Goal: Manage account settings

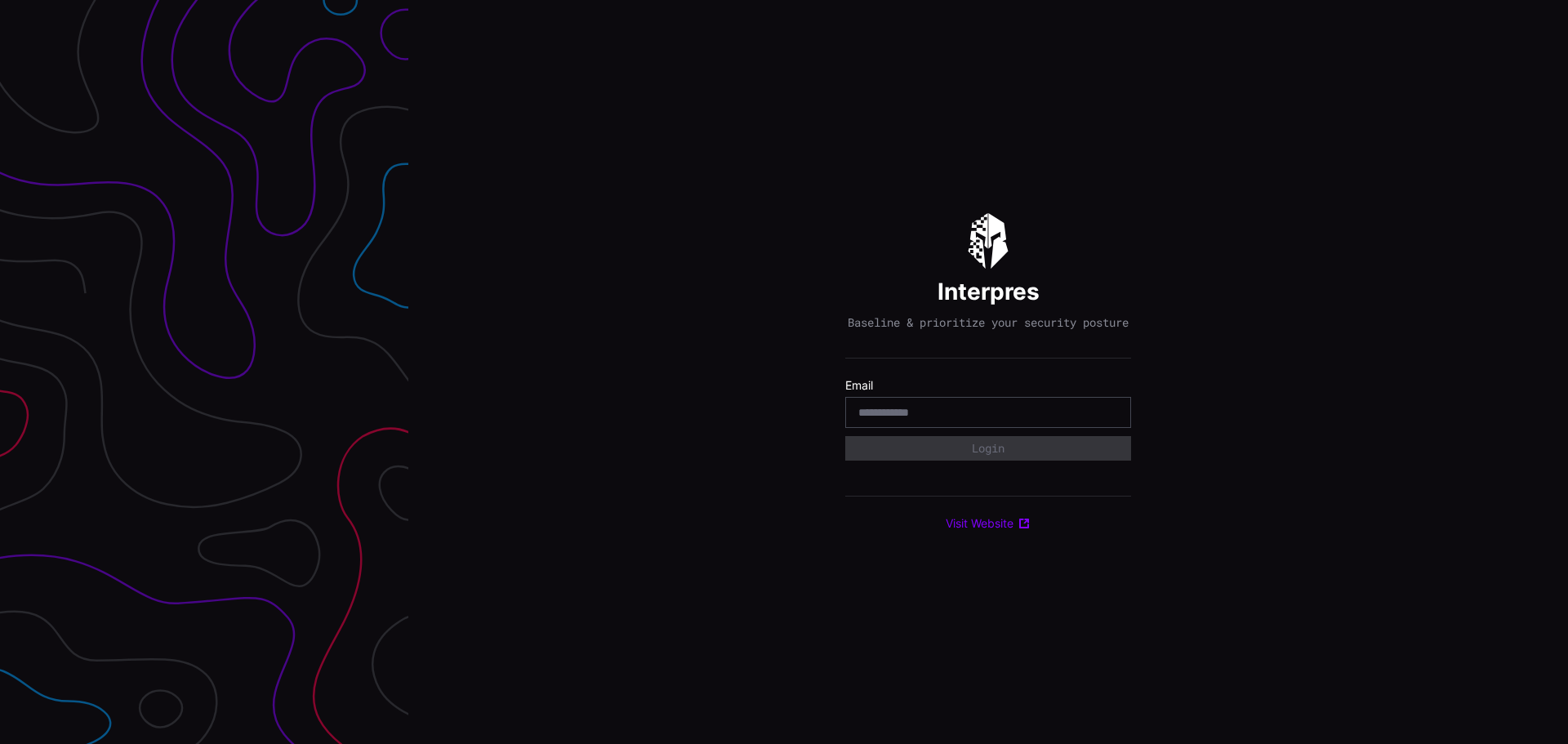
click at [910, 412] on div at bounding box center [988, 412] width 286 height 31
click at [912, 415] on input "email" at bounding box center [988, 412] width 260 height 15
type input "**********"
click at [968, 453] on button "Login" at bounding box center [988, 448] width 272 height 24
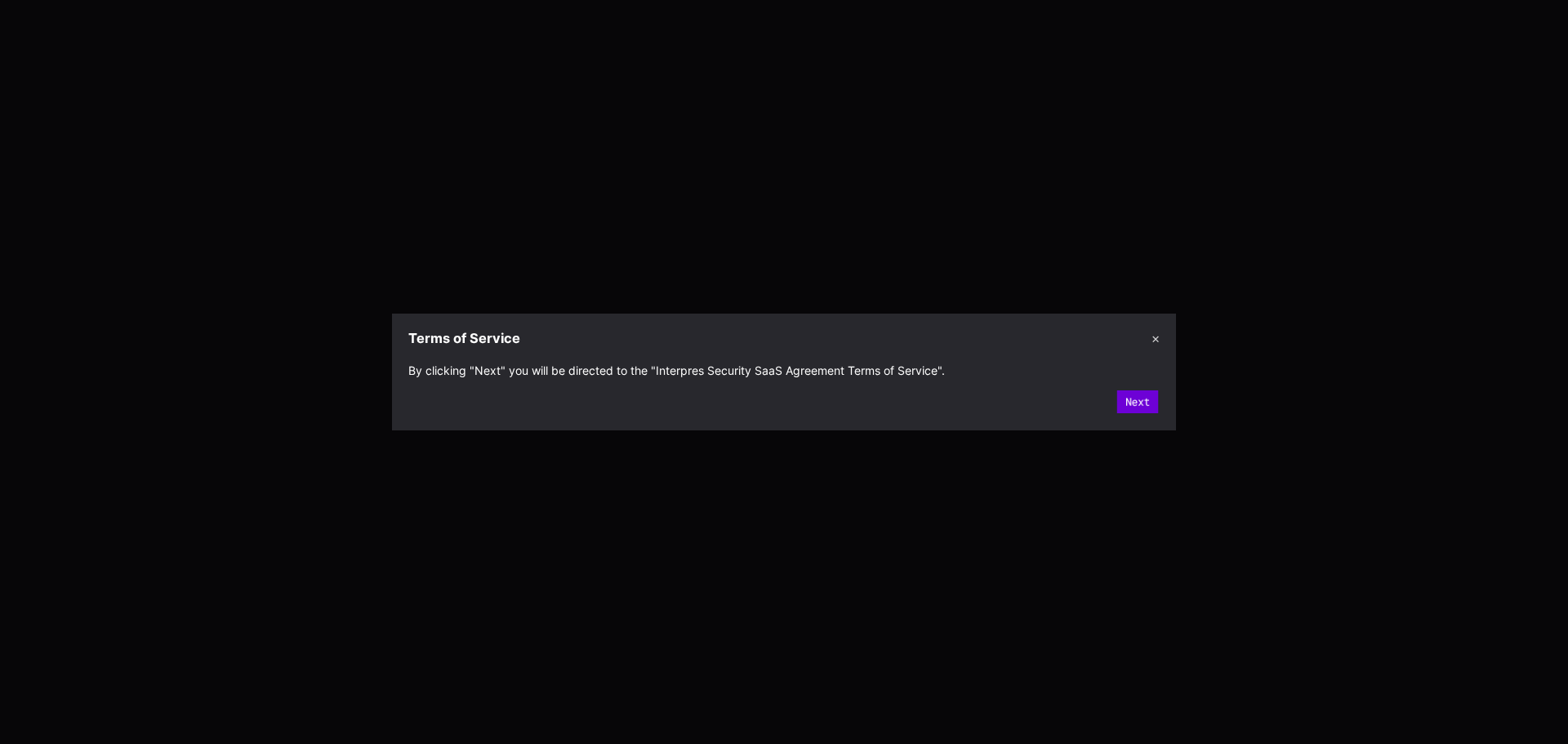
click at [1142, 398] on button "Next" at bounding box center [1137, 402] width 41 height 23
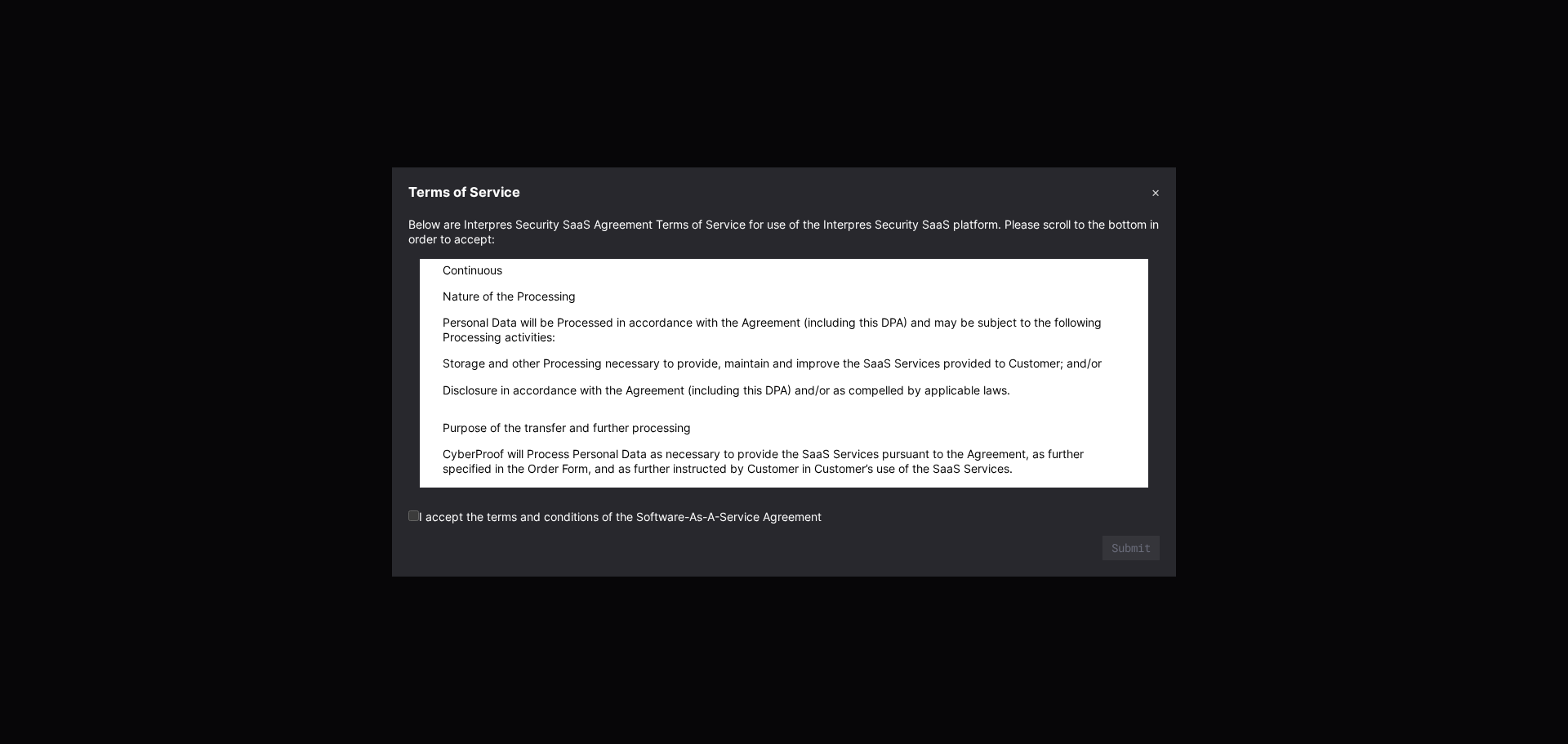
scroll to position [22373, 0]
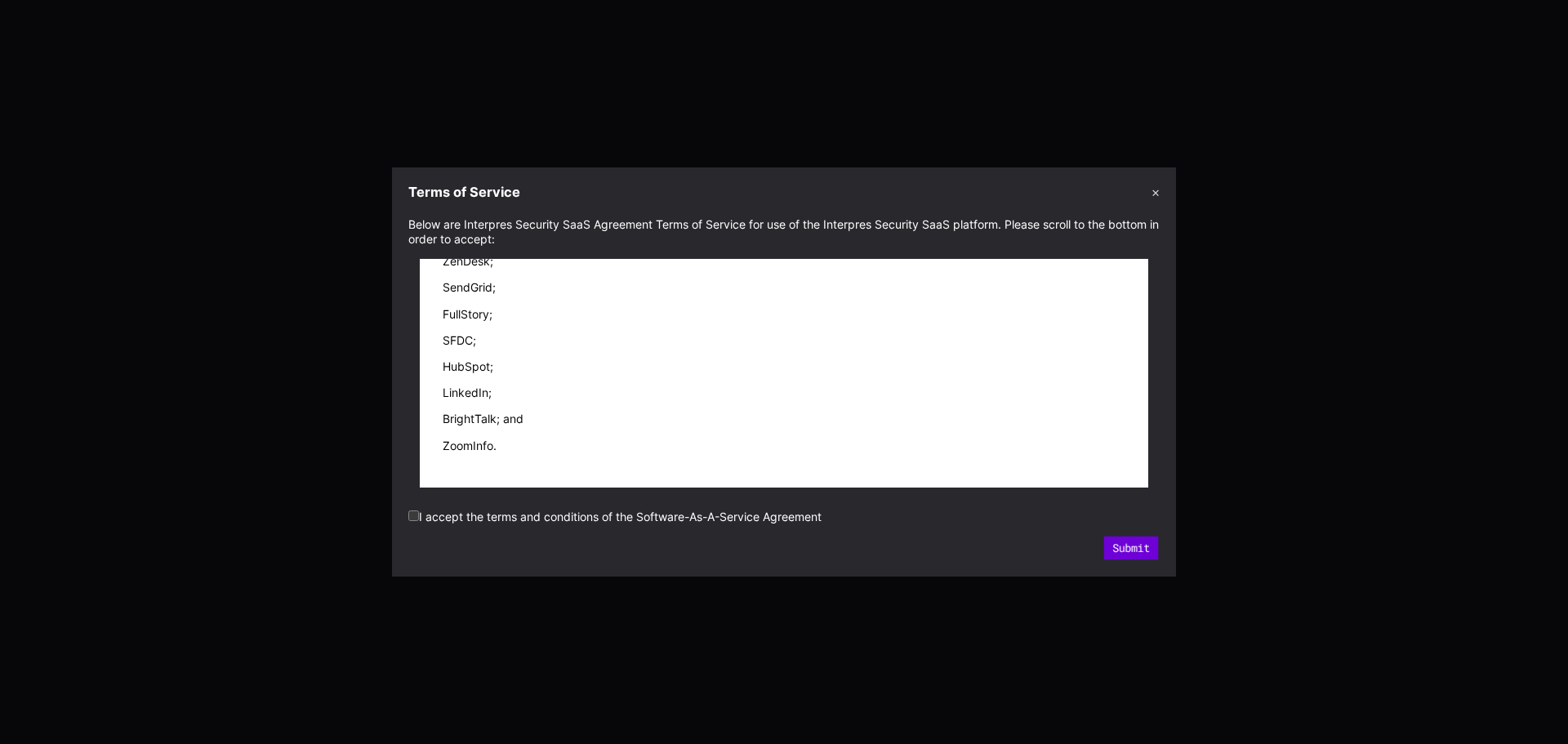
click at [1124, 544] on button "Submit" at bounding box center [1131, 548] width 55 height 24
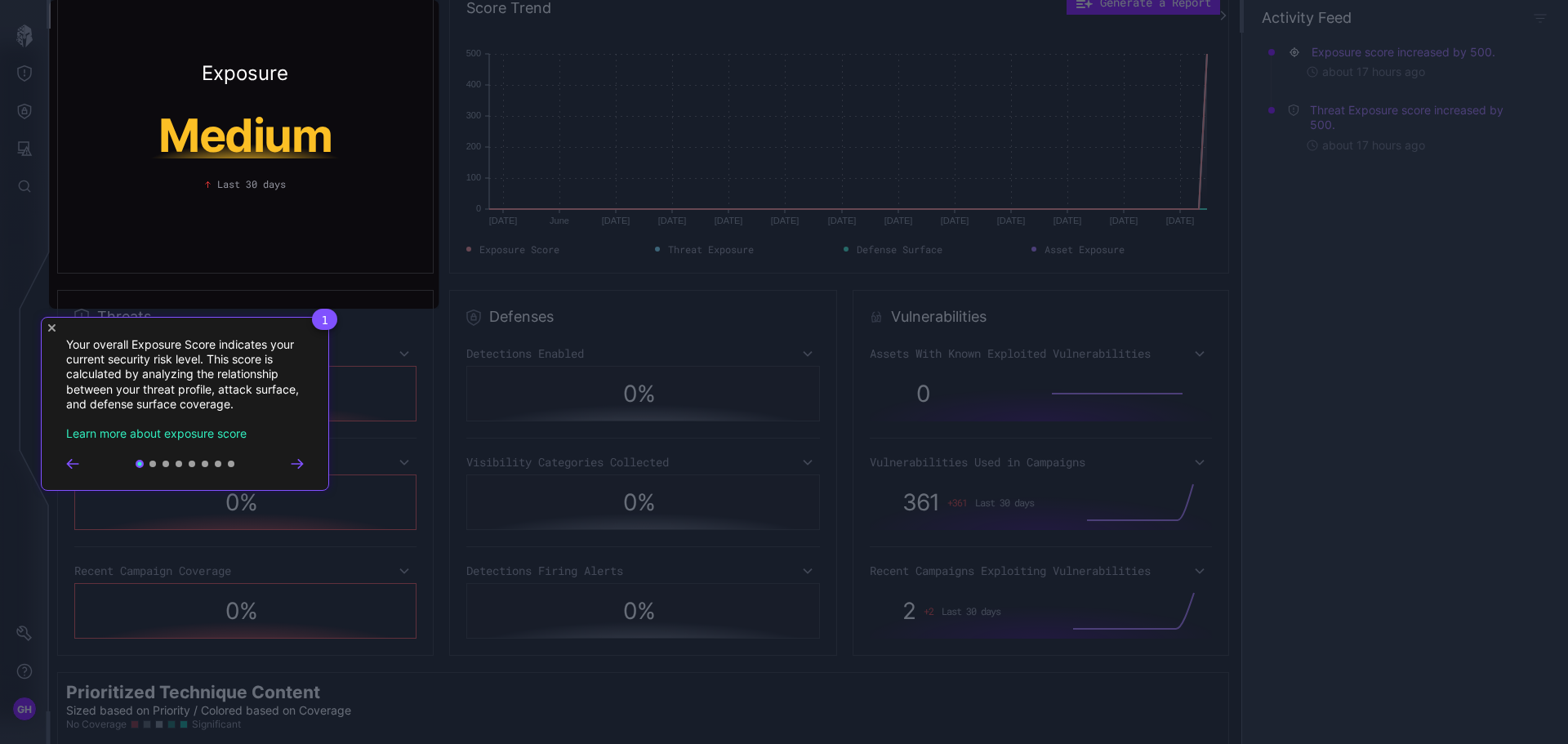
scroll to position [0, 0]
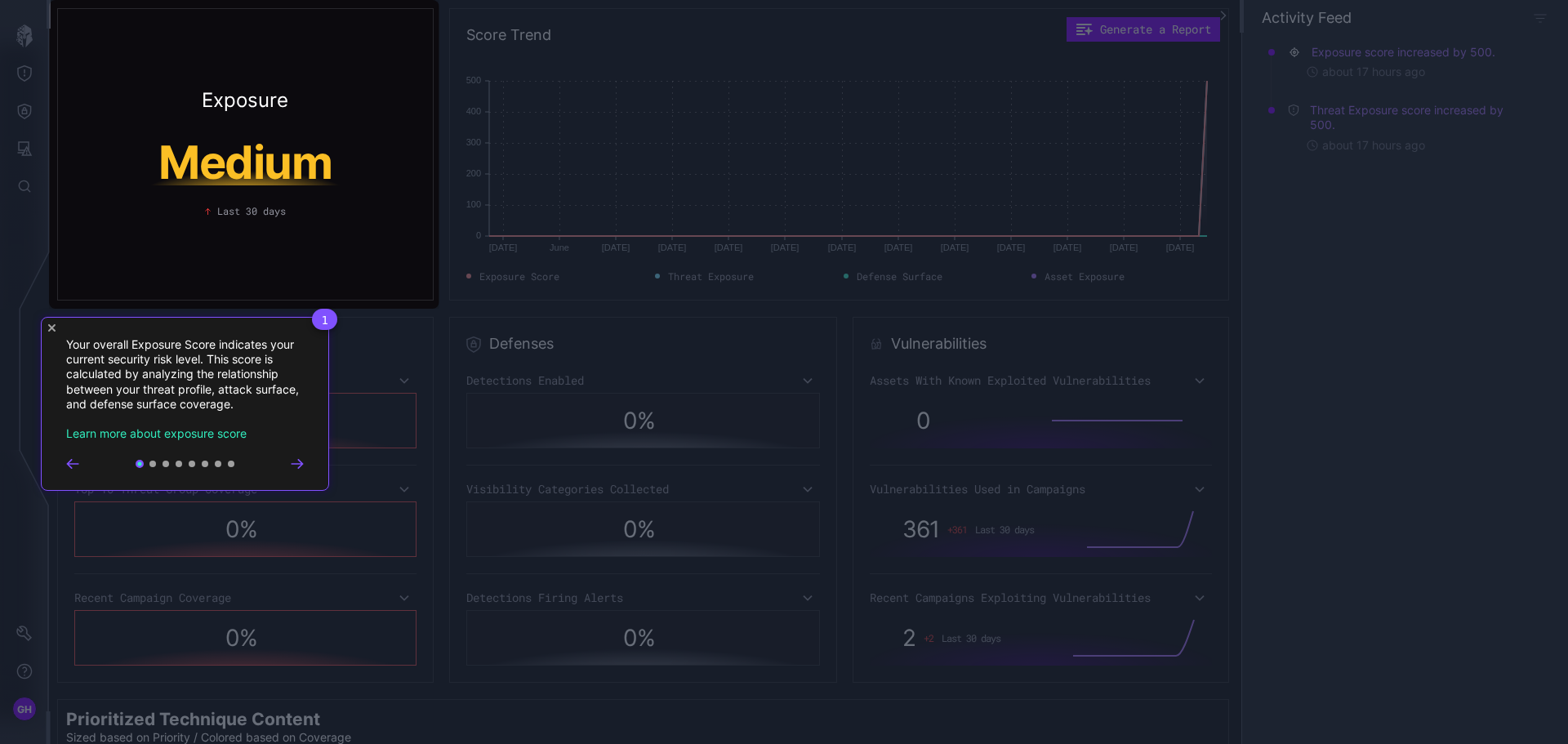
click at [51, 327] on icon "Close Tour" at bounding box center [51, 328] width 7 height 7
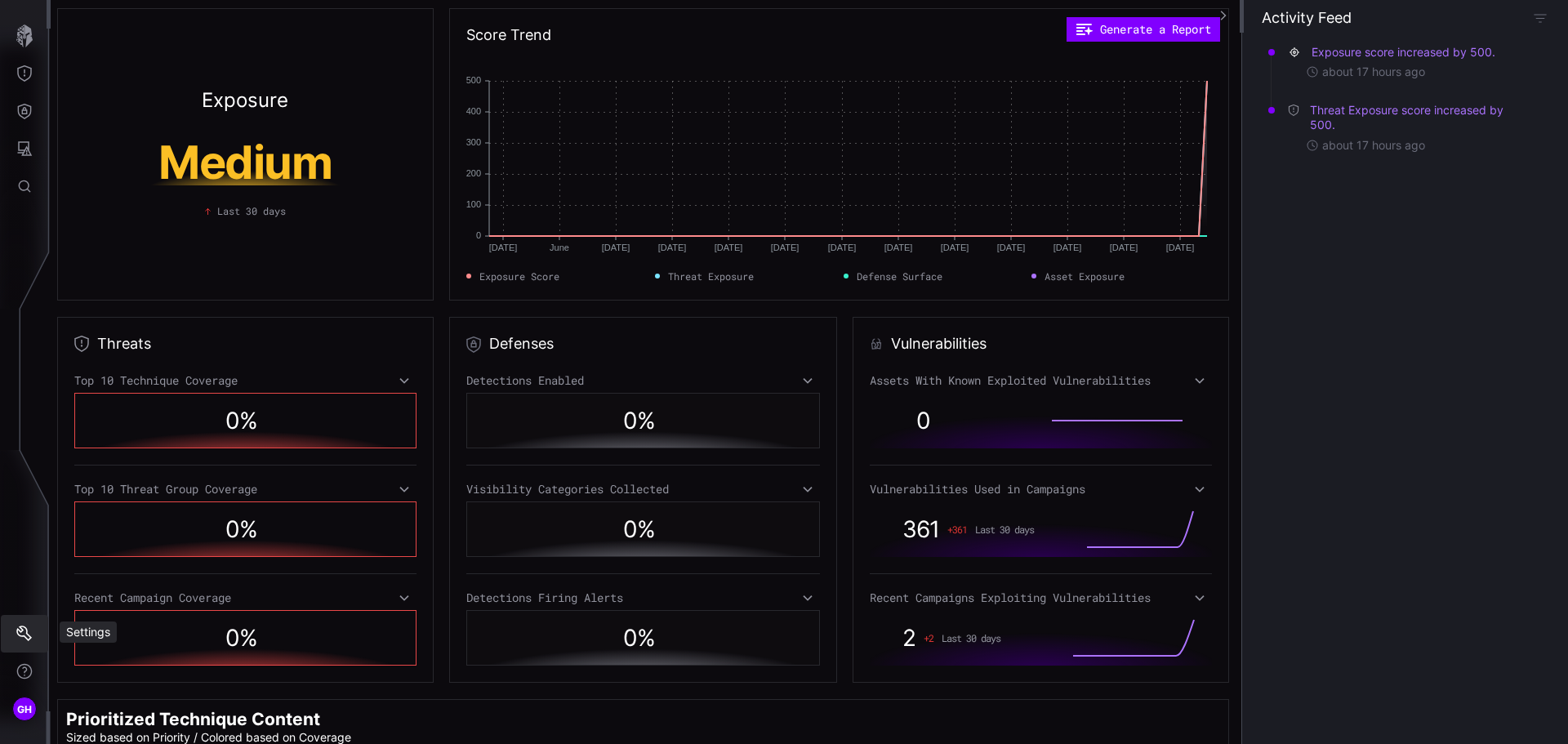
click at [28, 624] on button "Settings" at bounding box center [24, 633] width 47 height 37
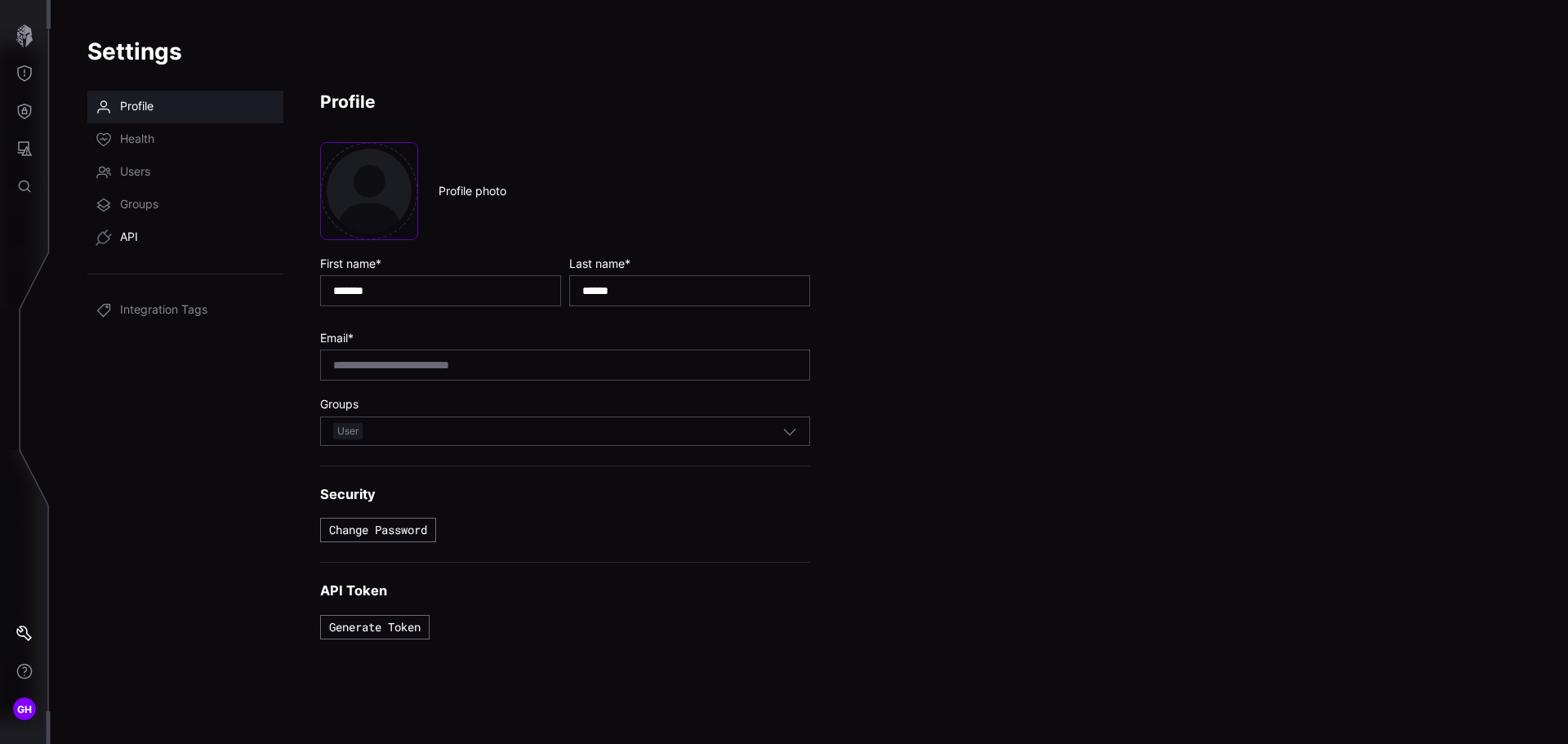
click at [125, 240] on span "API" at bounding box center [129, 237] width 18 height 16
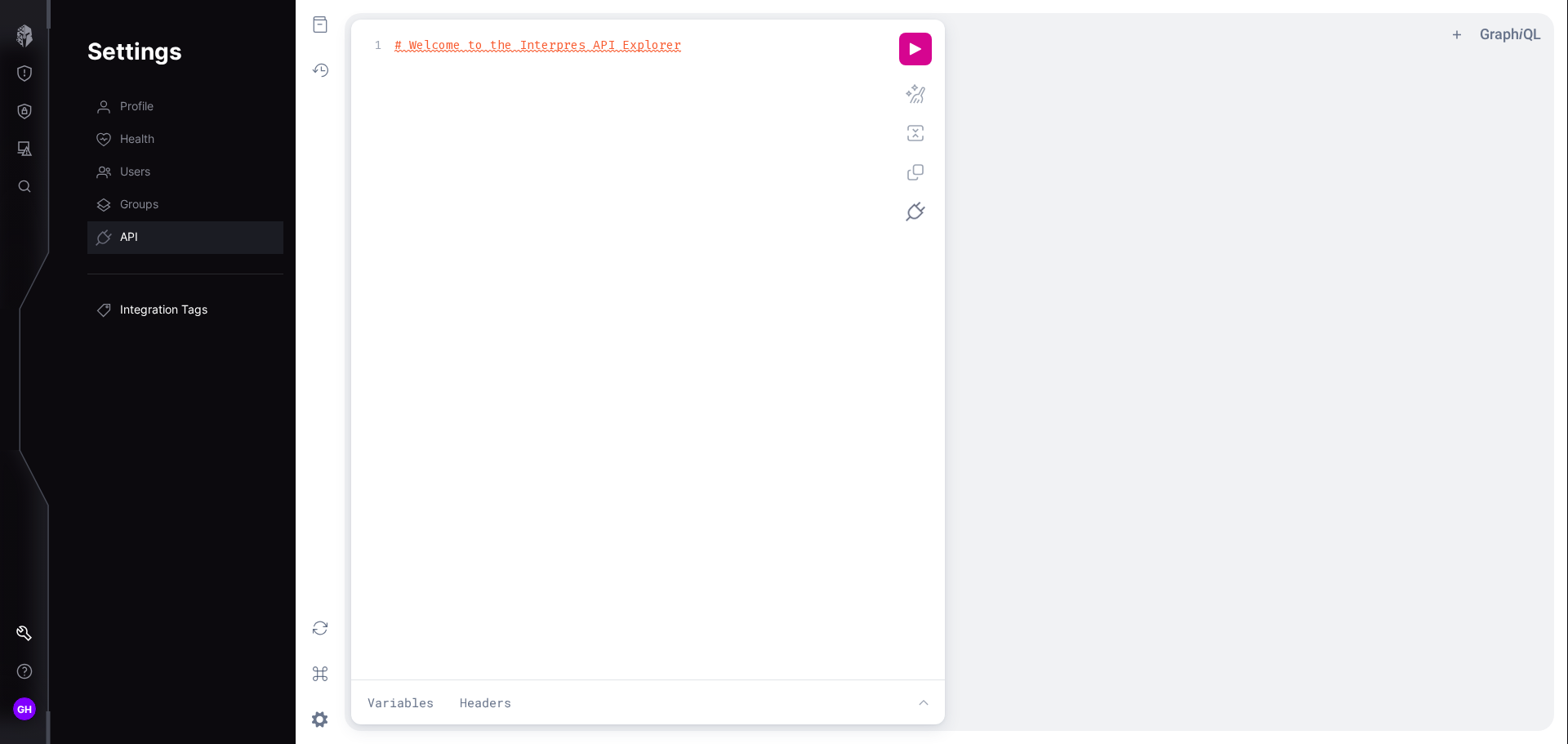
click at [158, 306] on span "Integration Tags" at bounding box center [164, 310] width 88 height 16
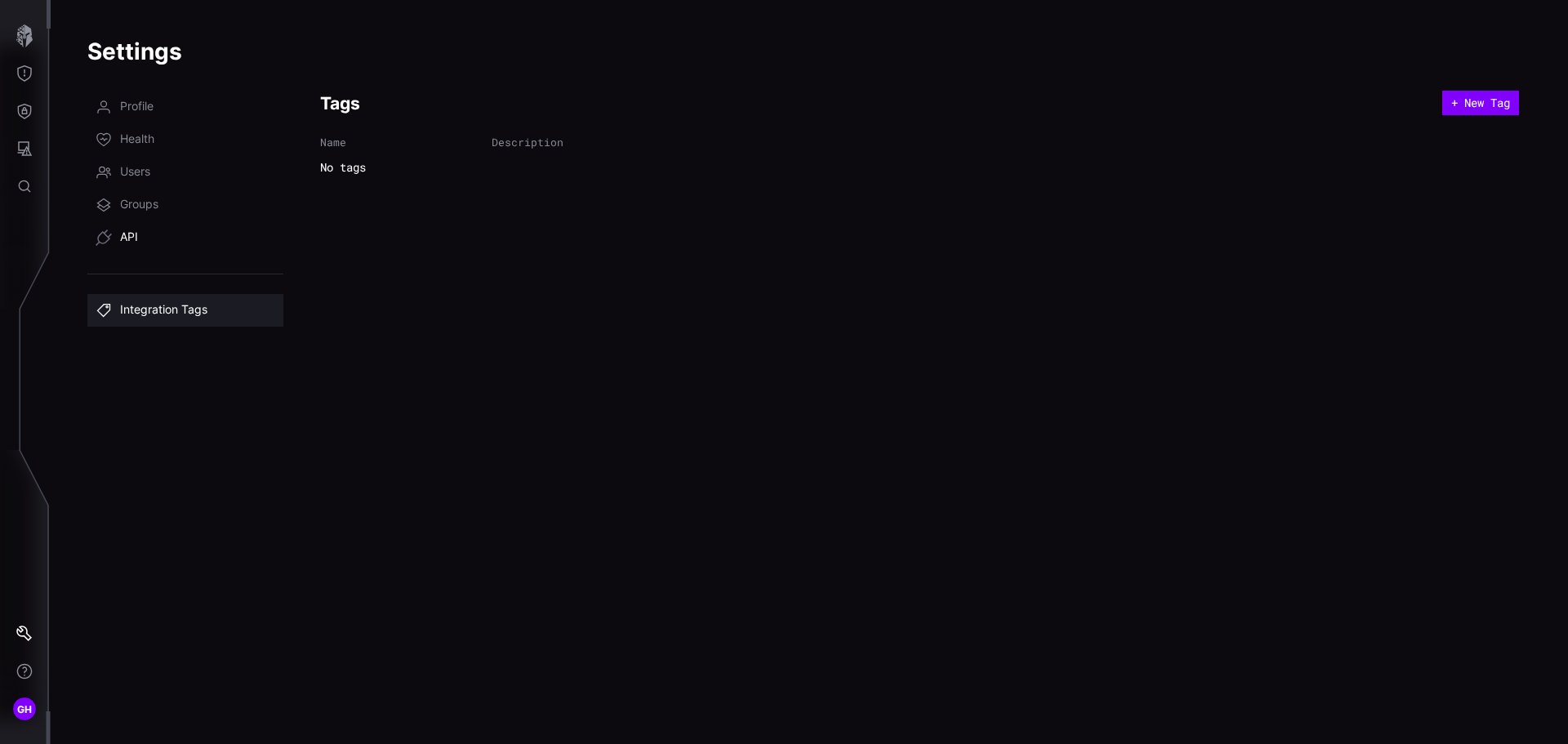
click at [138, 237] on span "API" at bounding box center [129, 237] width 18 height 16
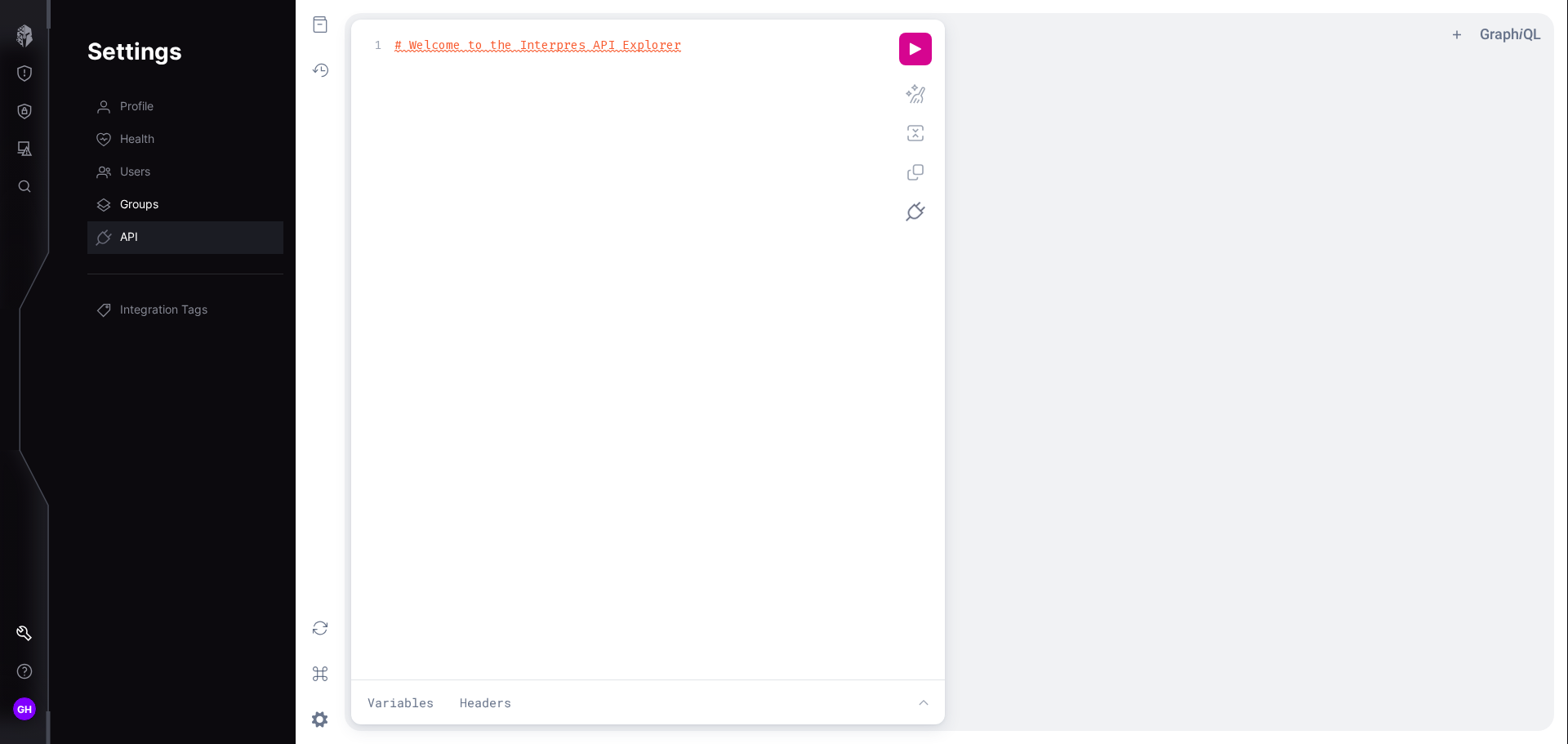
click at [138, 209] on span "Groups" at bounding box center [139, 205] width 38 height 16
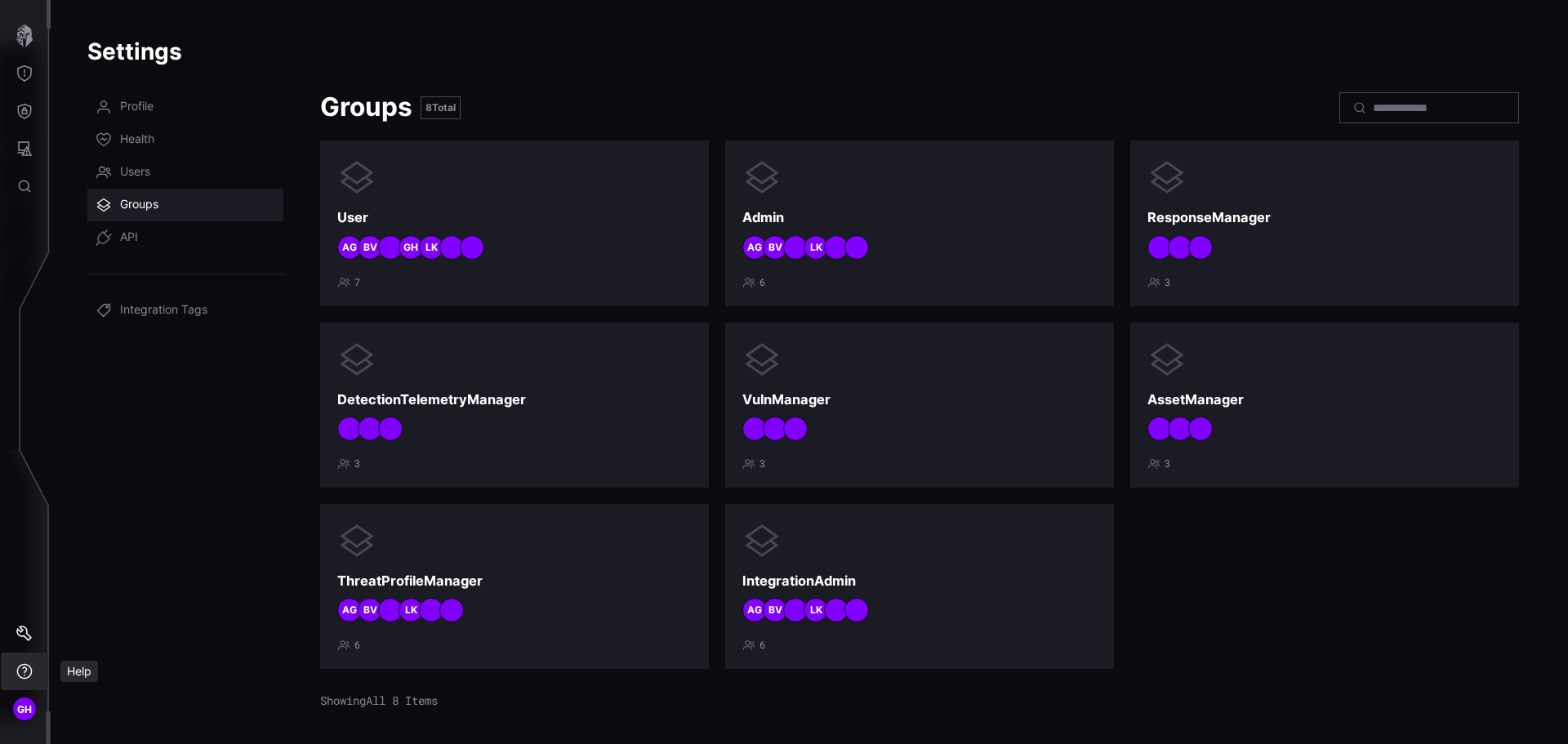
click at [19, 668] on icon "Help" at bounding box center [25, 671] width 16 height 16
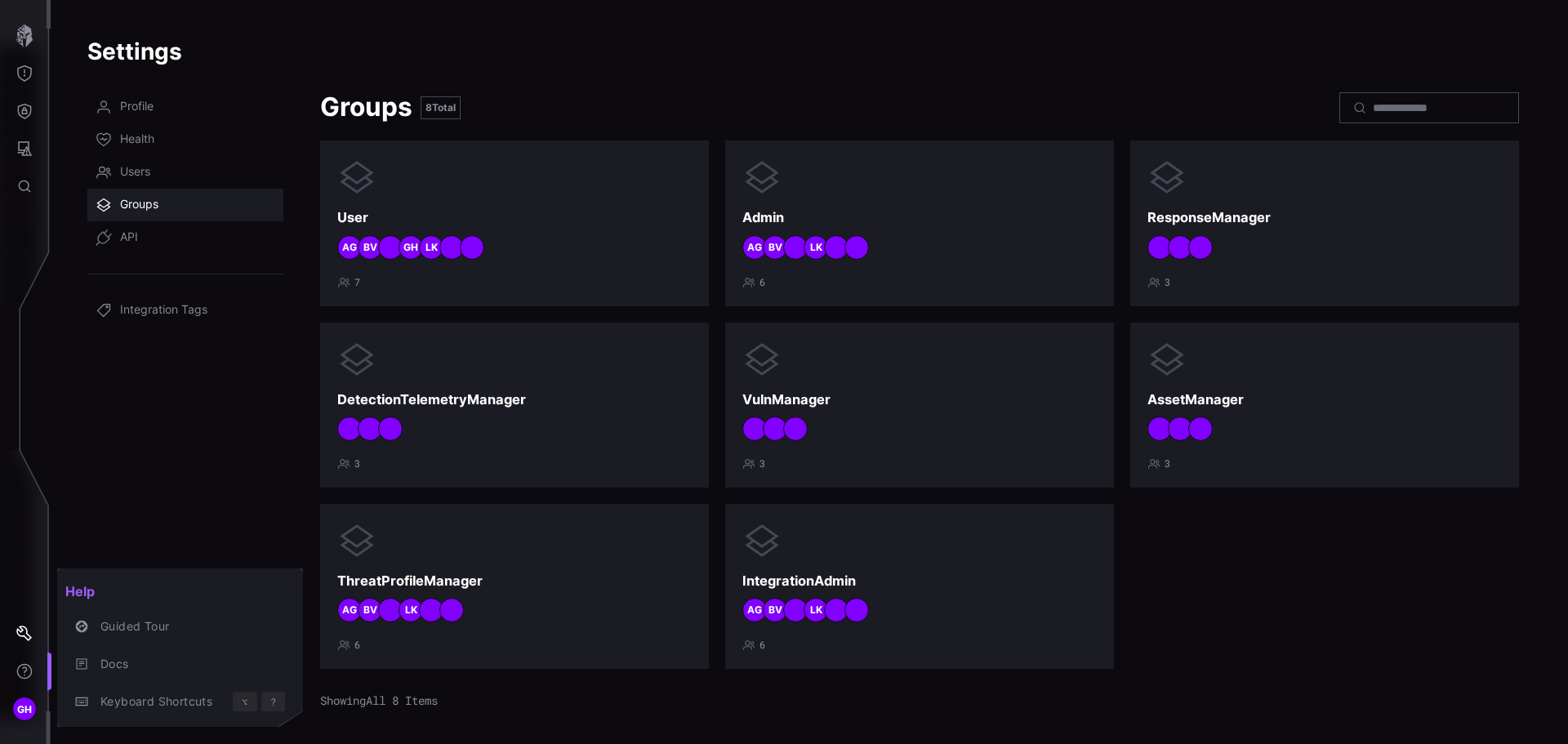
click at [159, 500] on div at bounding box center [784, 372] width 1568 height 744
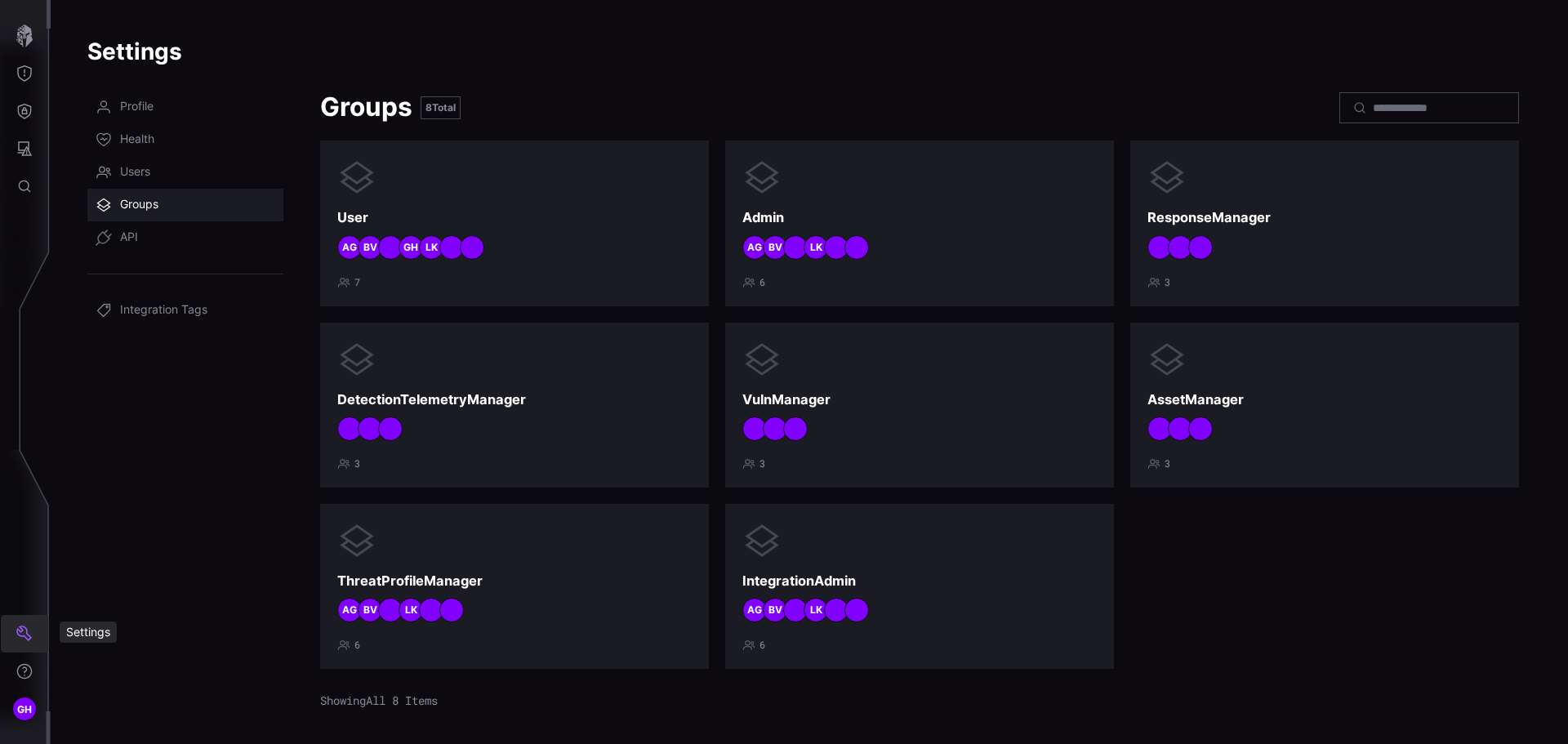
click at [38, 622] on button "Settings" at bounding box center [24, 633] width 47 height 37
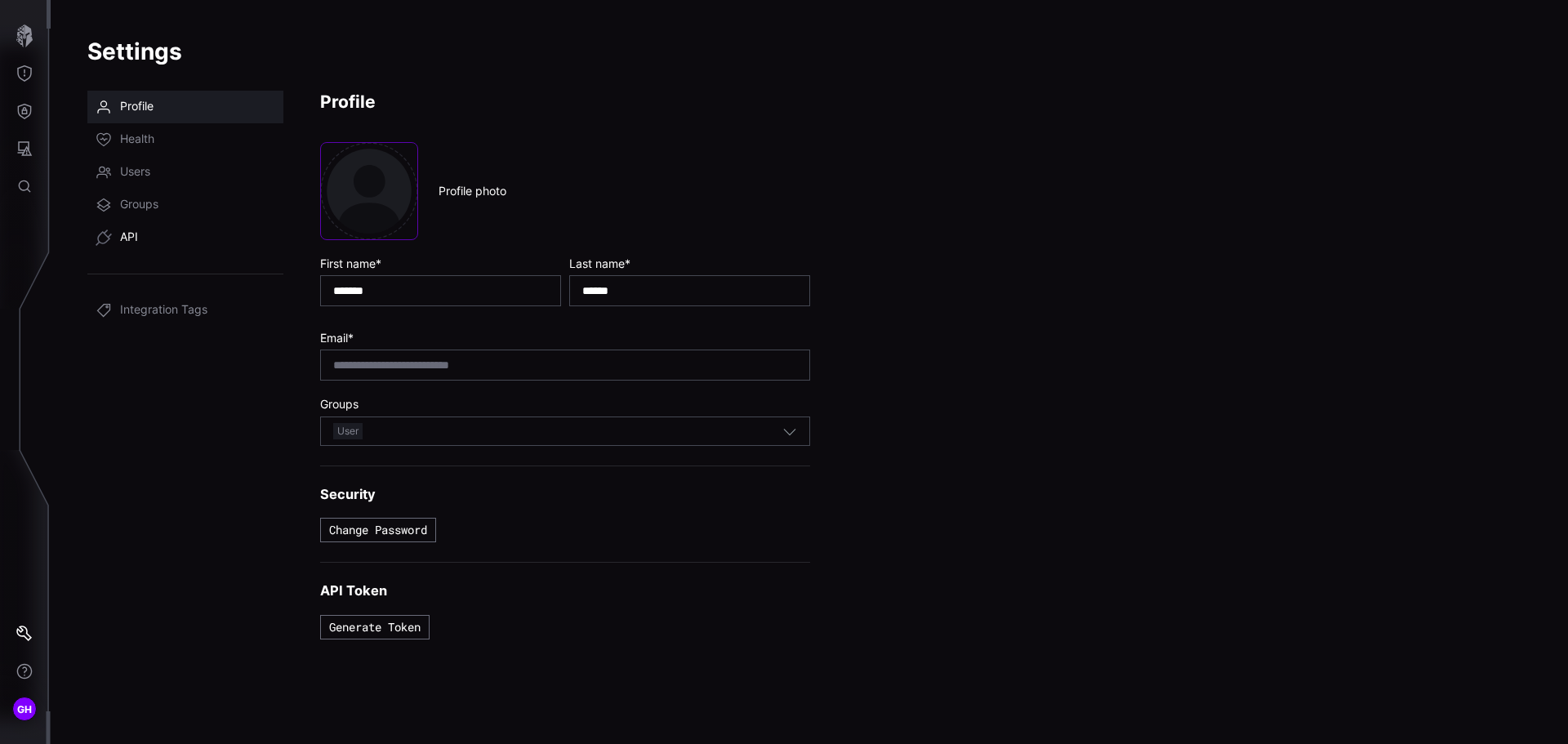
click at [124, 237] on span "API" at bounding box center [129, 237] width 18 height 16
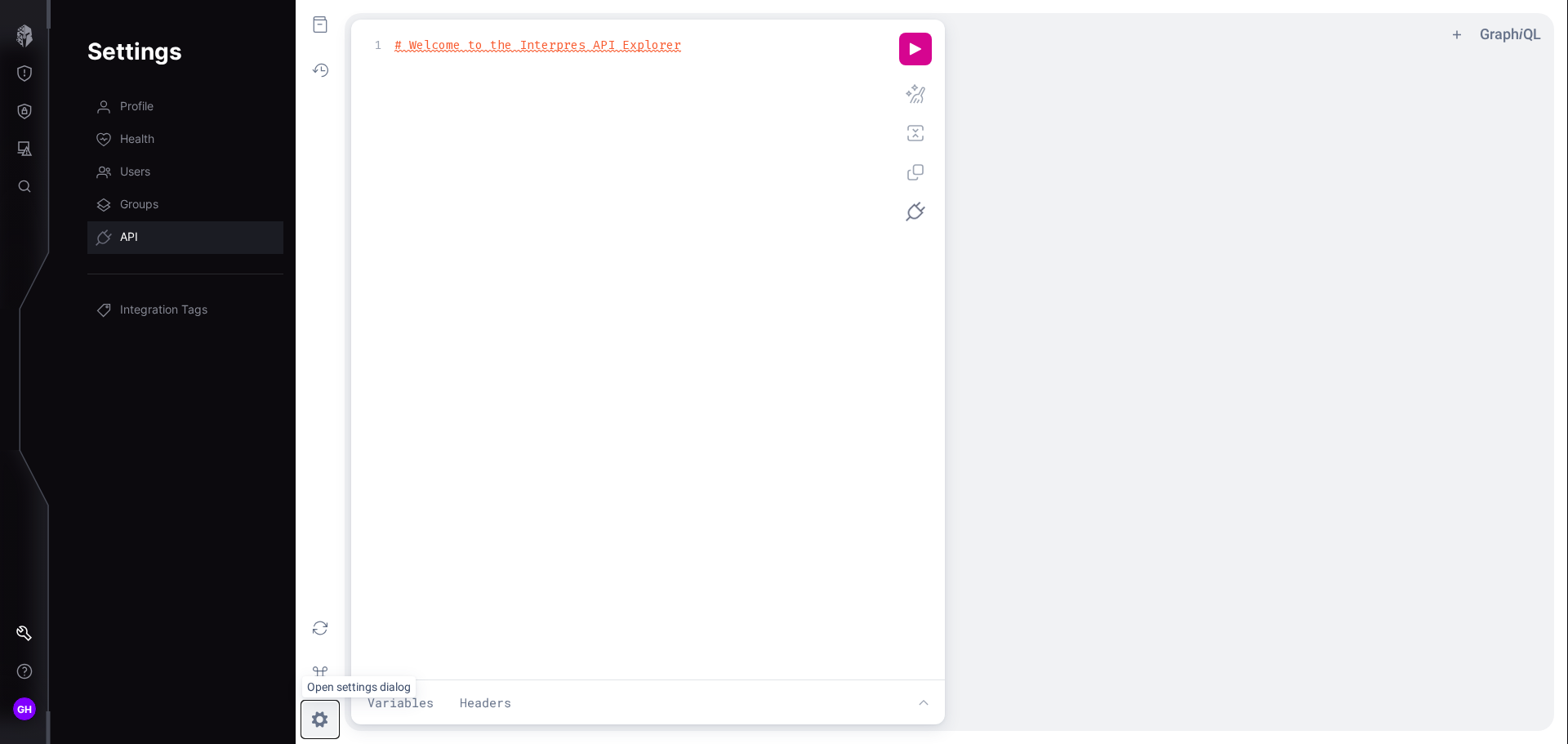
click at [314, 716] on button "z ee icon" at bounding box center [320, 719] width 36 height 36
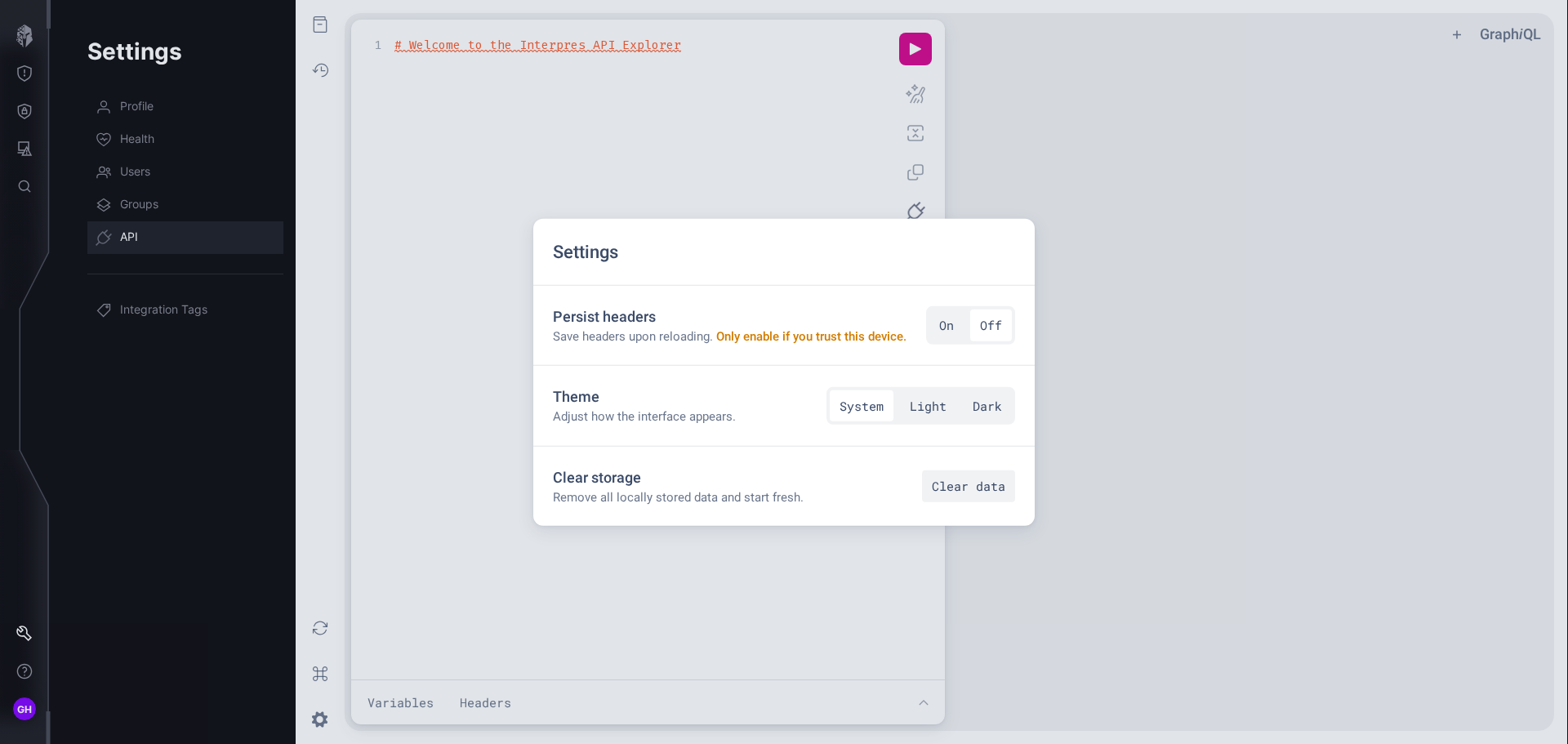
click at [1003, 244] on icon "k ee icon" at bounding box center [1005, 252] width 19 height 19
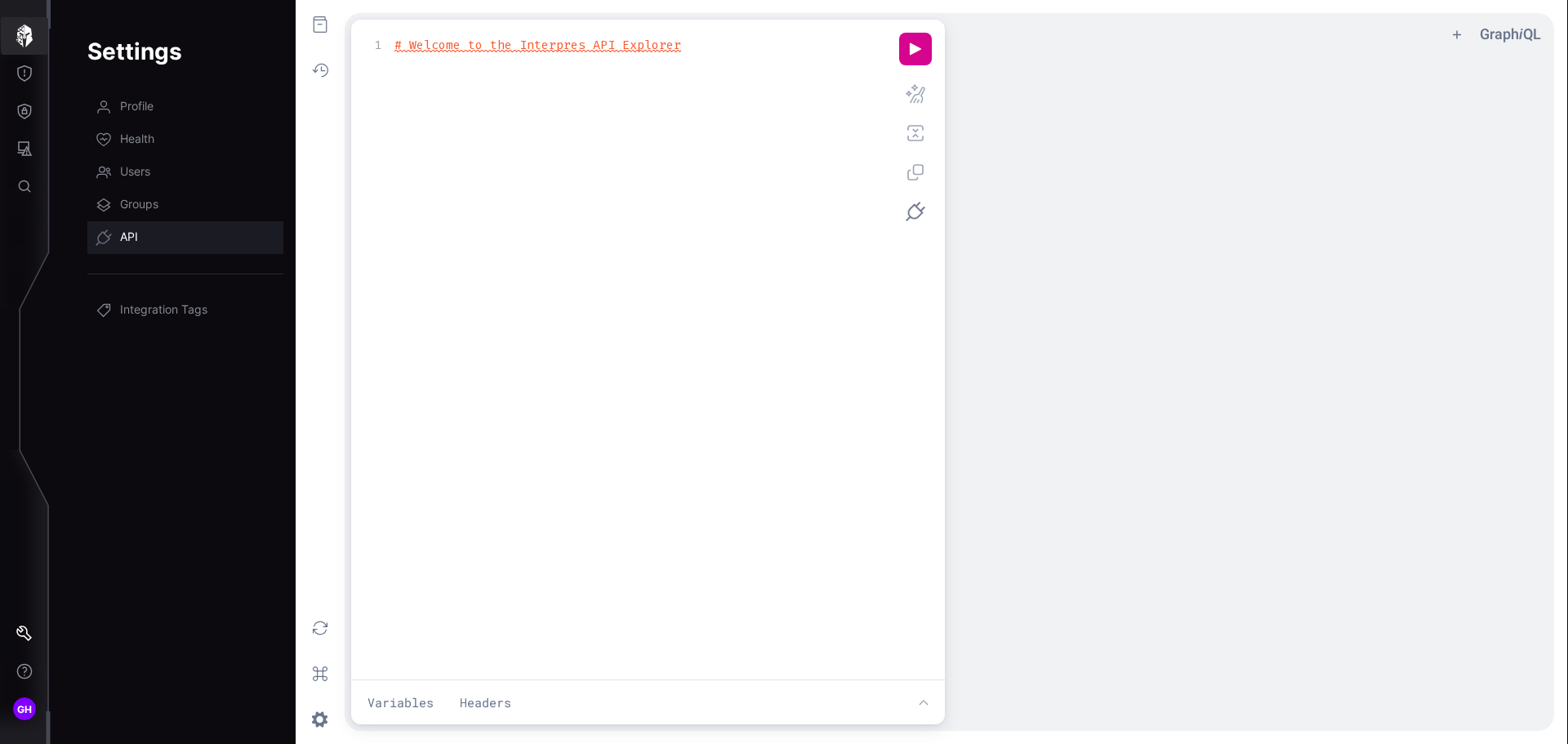
click at [26, 31] on icon "button" at bounding box center [24, 36] width 16 height 23
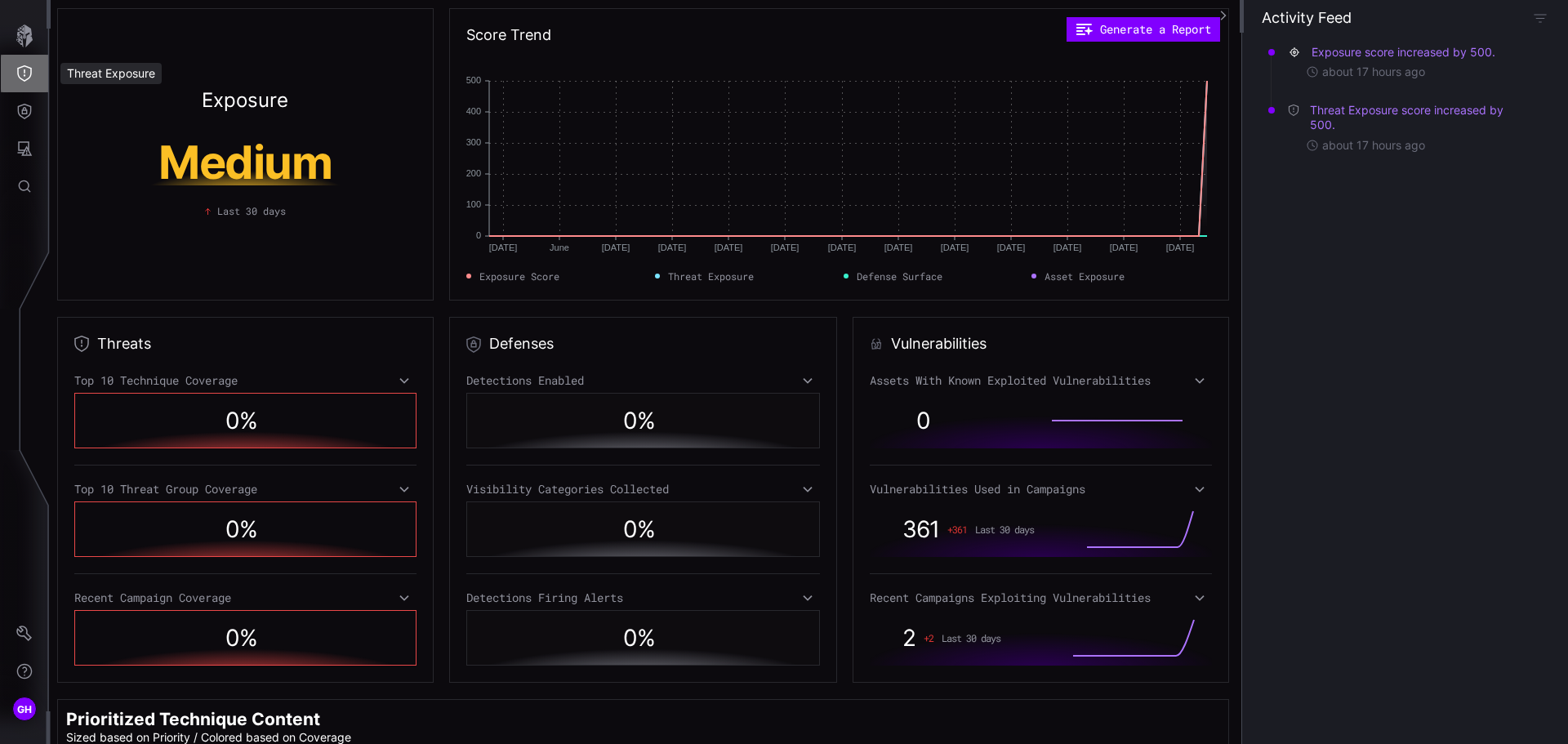
click at [29, 70] on icon "Threat Exposure" at bounding box center [24, 74] width 16 height 16
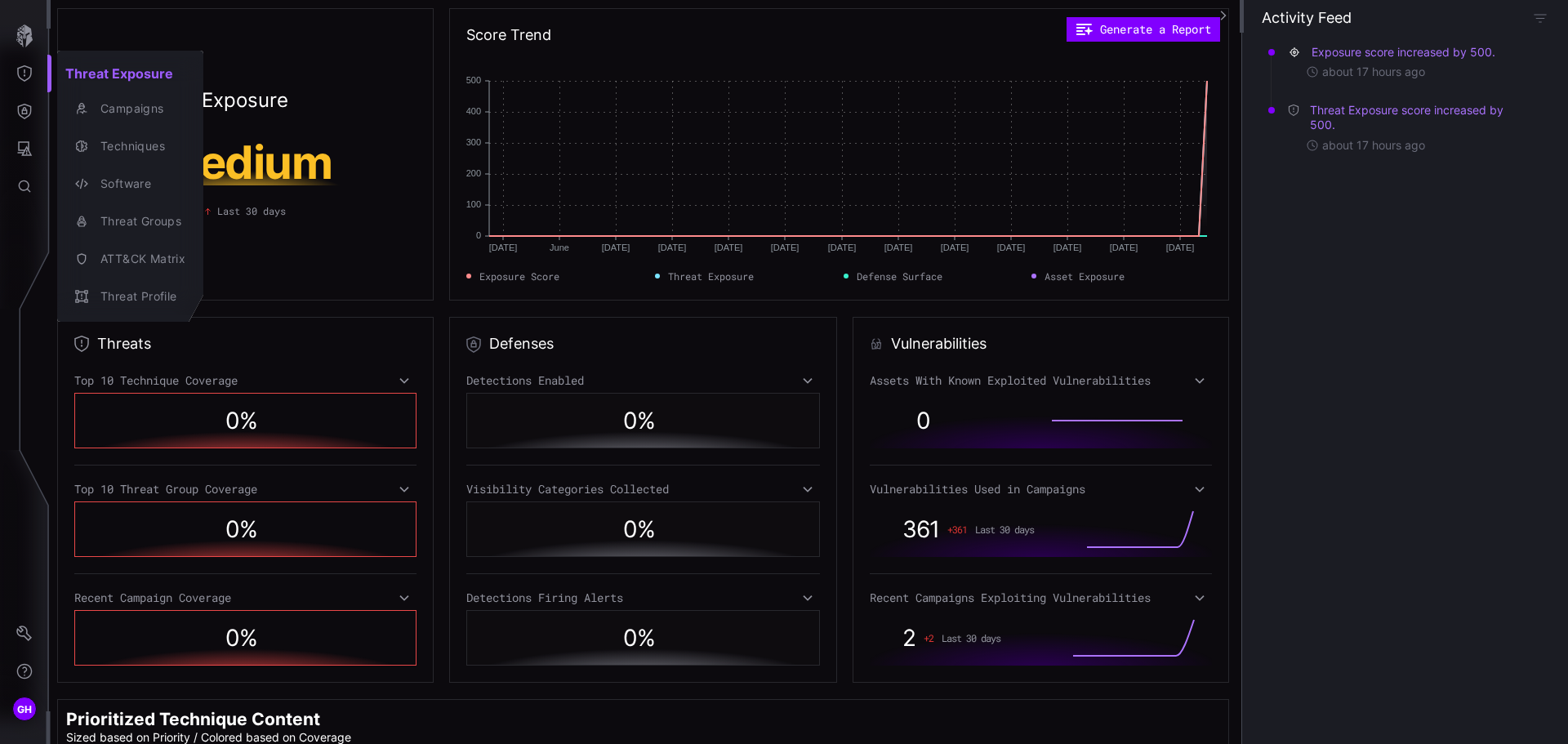
click at [22, 110] on div at bounding box center [784, 372] width 1568 height 744
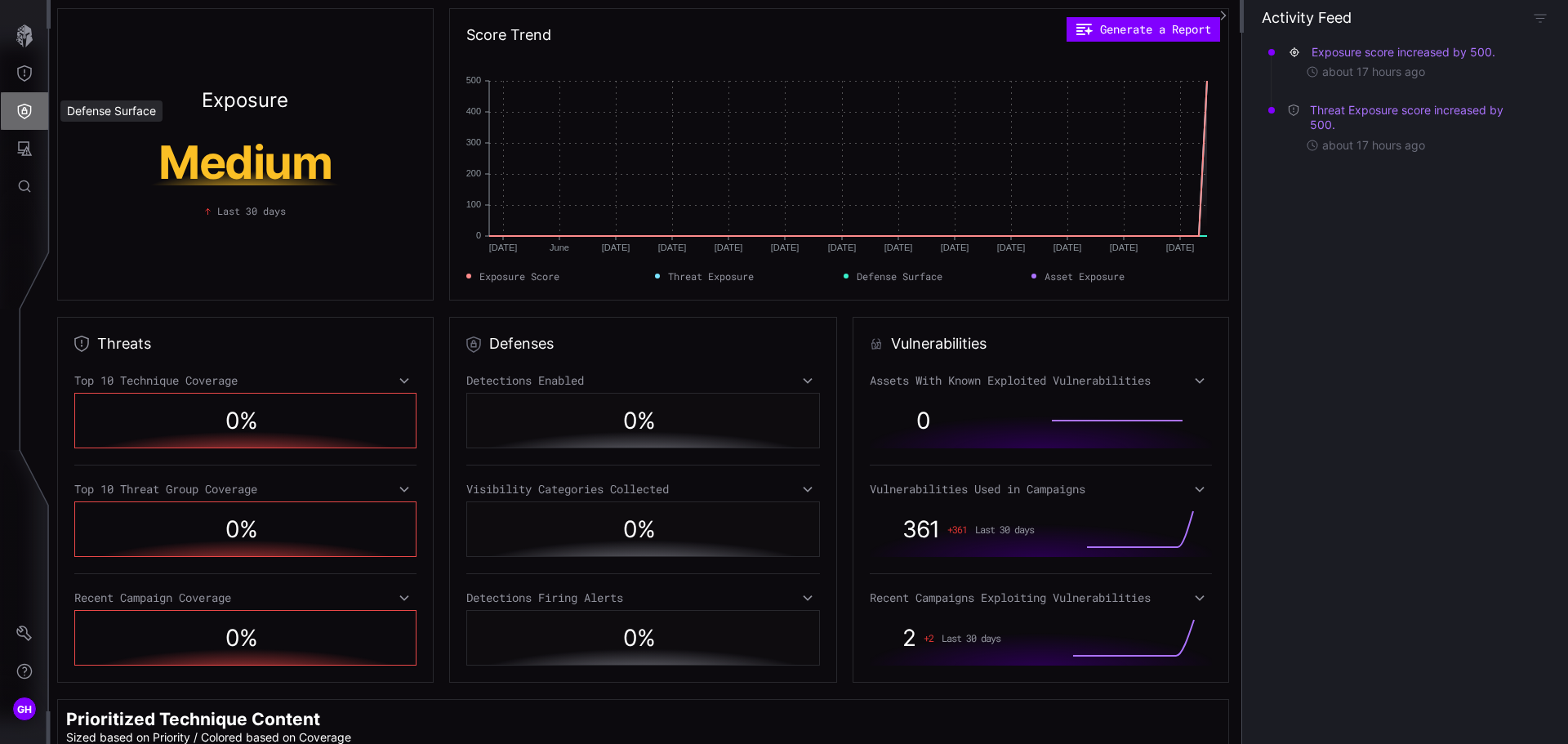
click at [24, 112] on icon "Defense Surface" at bounding box center [24, 111] width 16 height 16
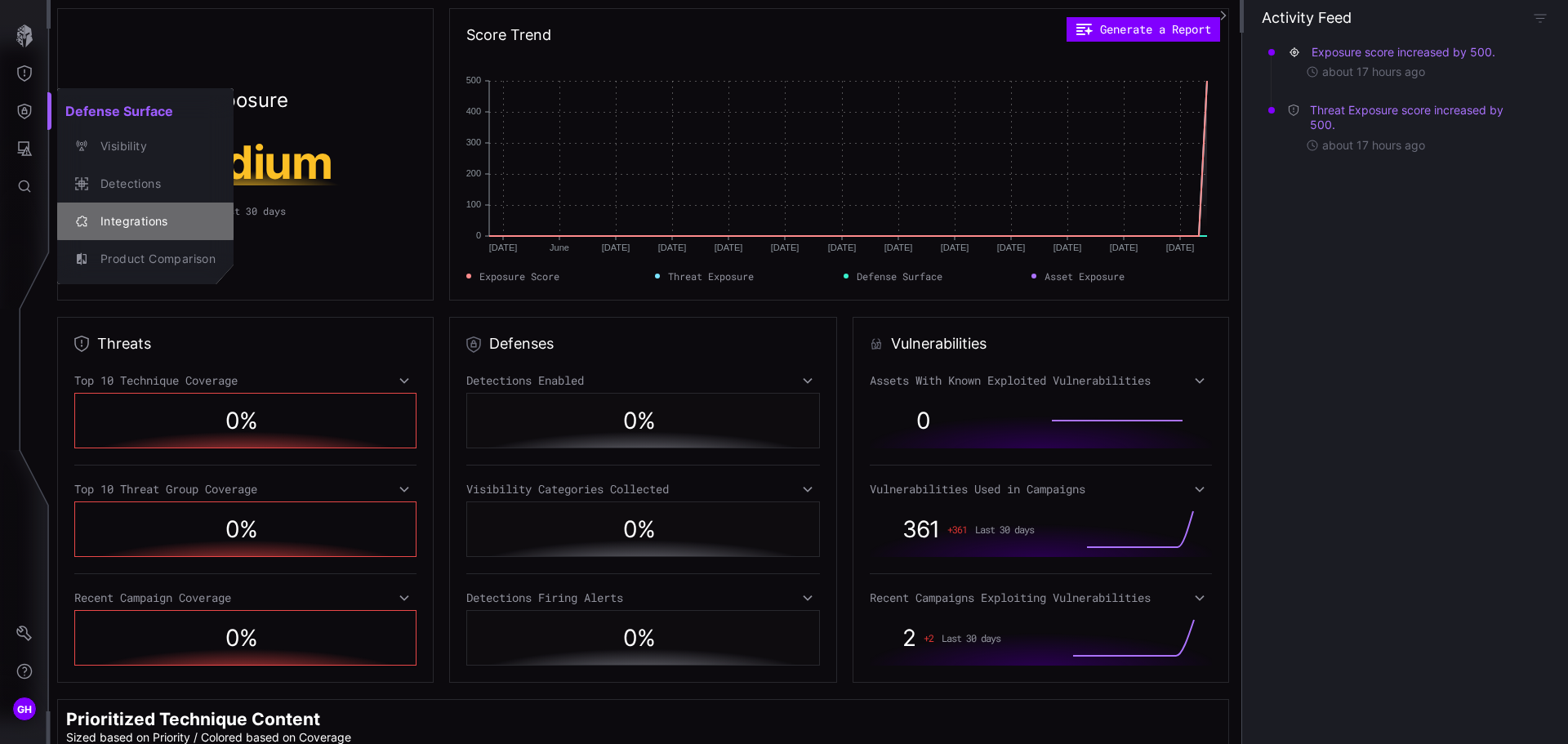
click at [108, 218] on div "Integrations" at bounding box center [153, 221] width 123 height 20
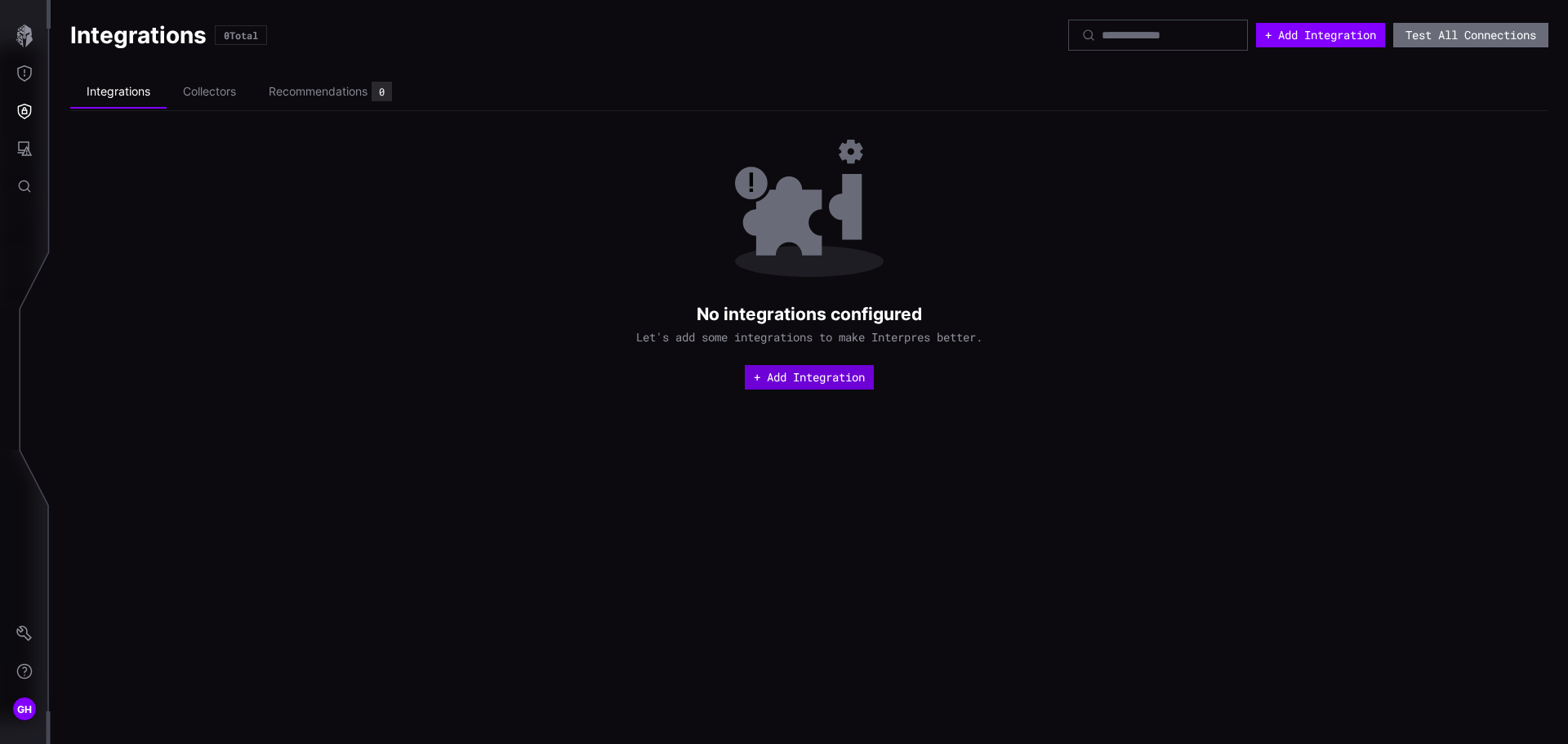
click at [833, 377] on button "+ Add Integration" at bounding box center [810, 377] width 129 height 25
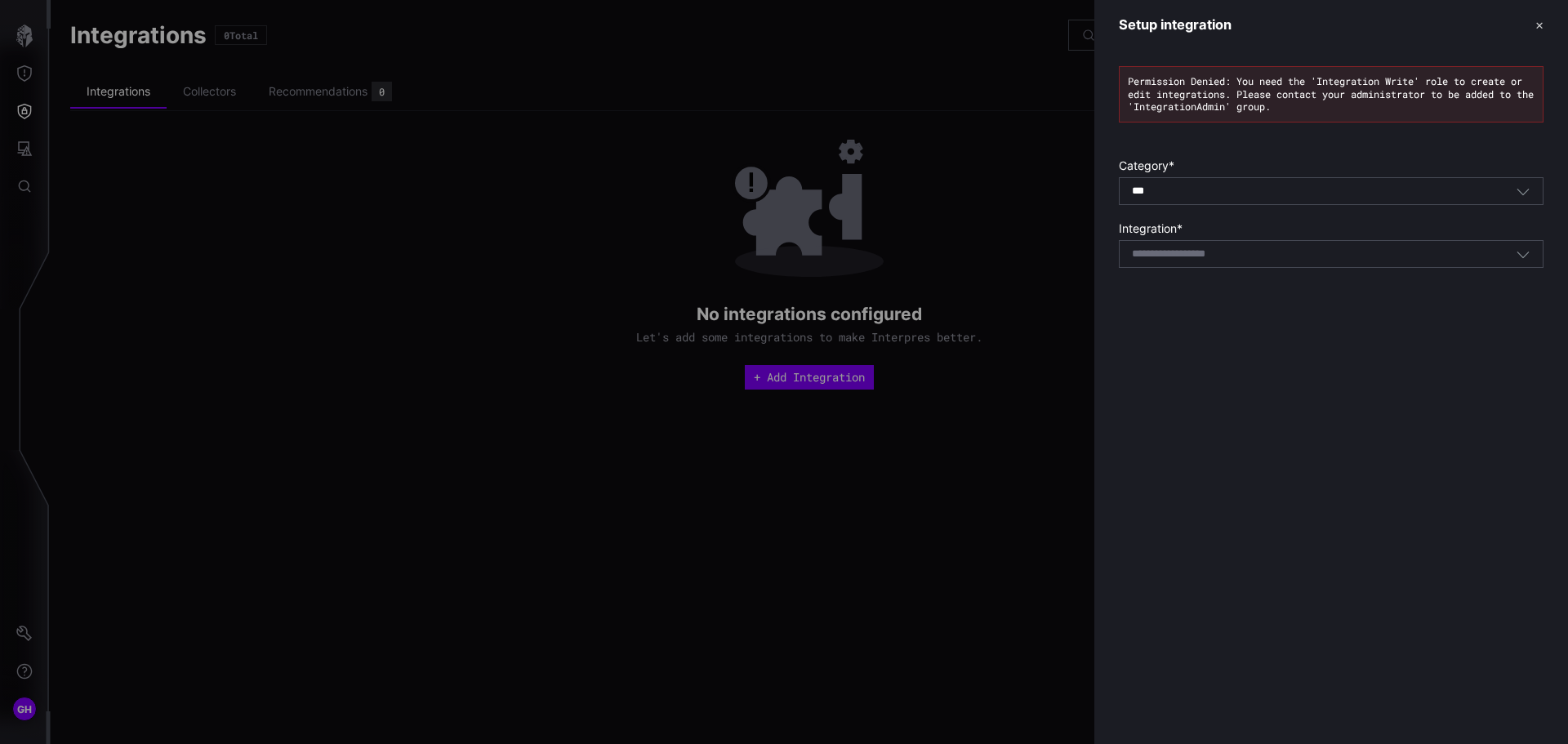
click at [1537, 22] on button "✕" at bounding box center [1539, 24] width 8 height 17
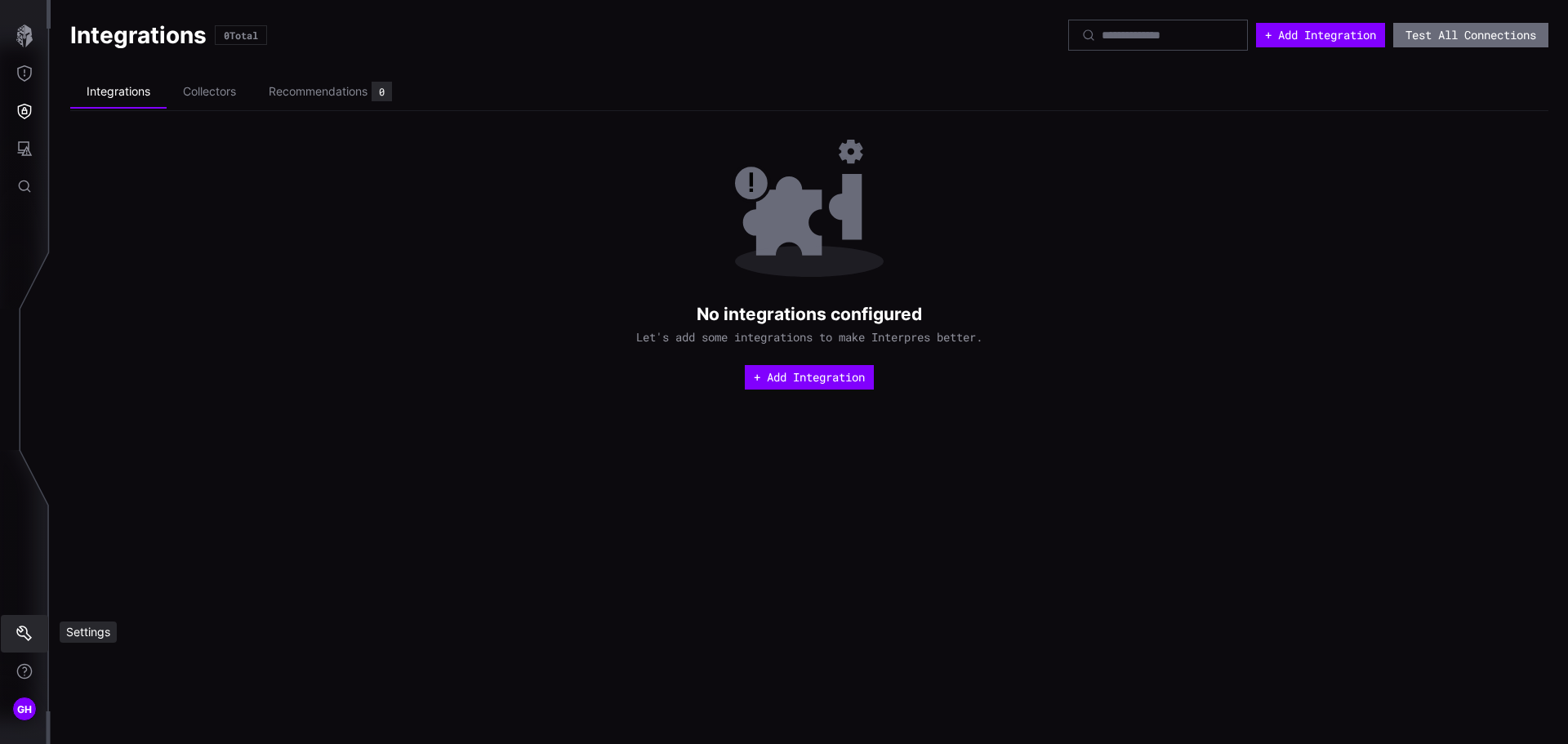
click at [26, 632] on icon "Settings" at bounding box center [24, 633] width 16 height 16
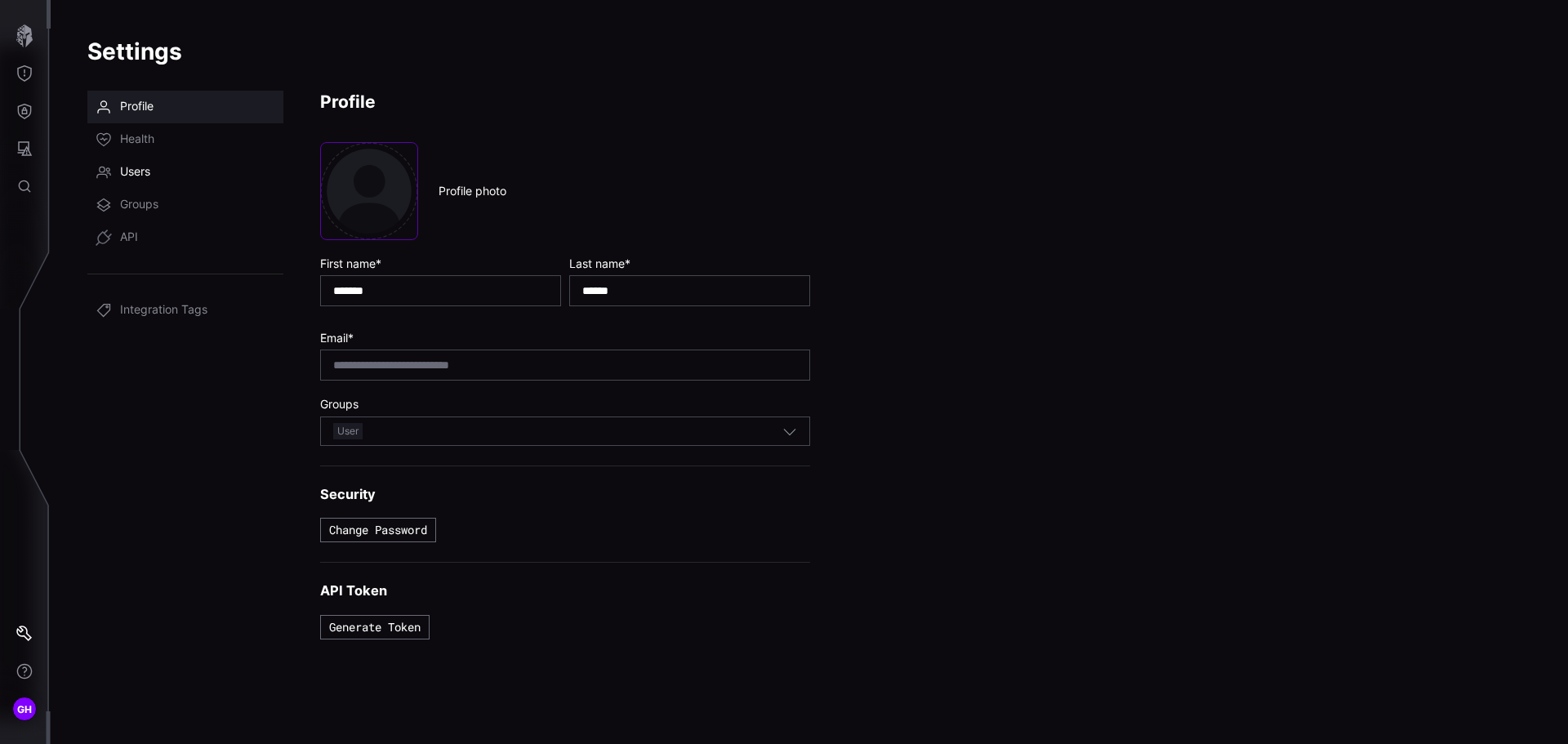
click at [152, 175] on link "Users" at bounding box center [185, 172] width 196 height 33
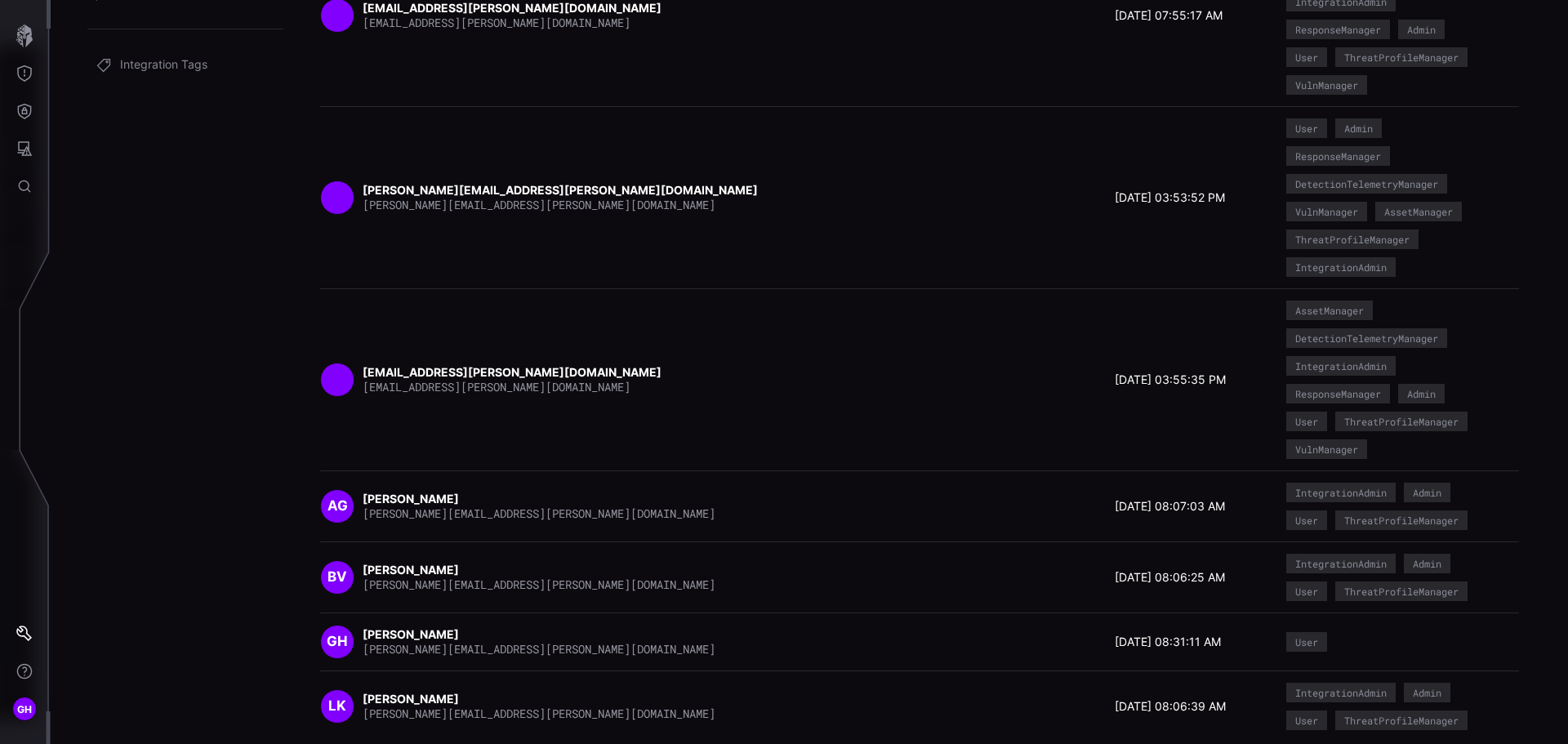
scroll to position [257, 0]
